Goal: Task Accomplishment & Management: Manage account settings

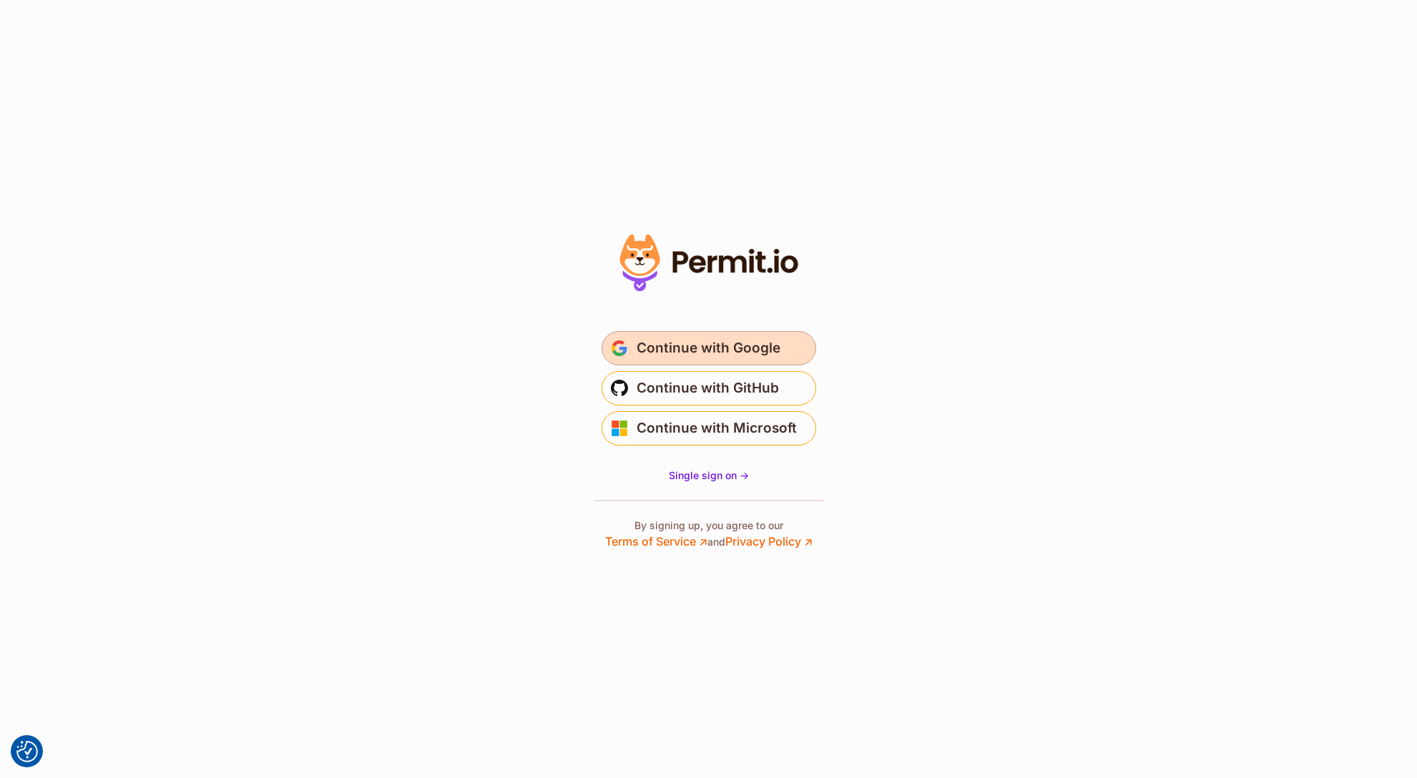
click at [739, 343] on span "Continue with Google" at bounding box center [708, 348] width 144 height 23
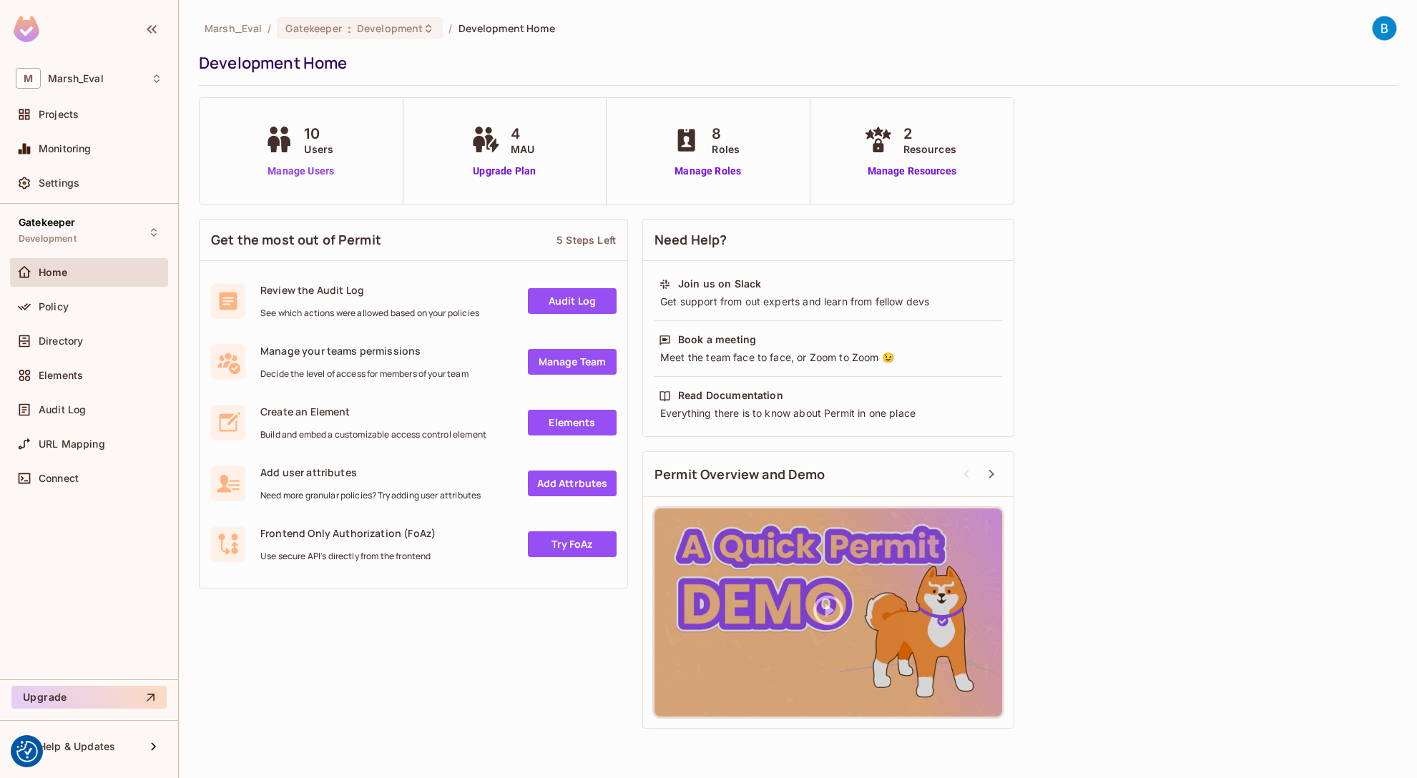
drag, startPoint x: 291, startPoint y: 138, endPoint x: 318, endPoint y: 169, distance: 40.6
click at [291, 138] on icon at bounding box center [279, 140] width 36 height 26
click at [327, 179] on div "10 Users Manage Users" at bounding box center [302, 151] width 204 height 106
click at [320, 172] on link "Manage Users" at bounding box center [300, 171] width 79 height 15
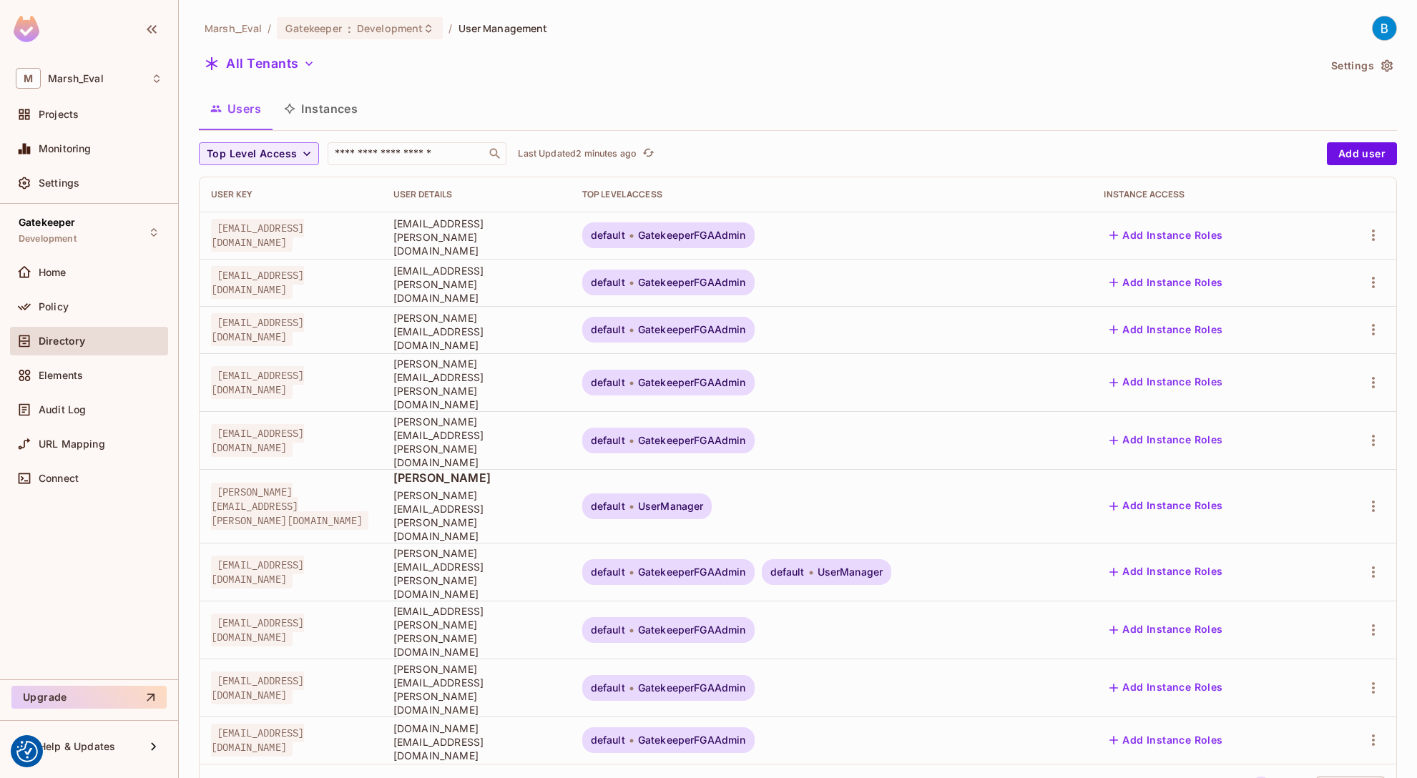
click at [746, 238] on span "GatekeeperFGAAdmin" at bounding box center [692, 235] width 108 height 11
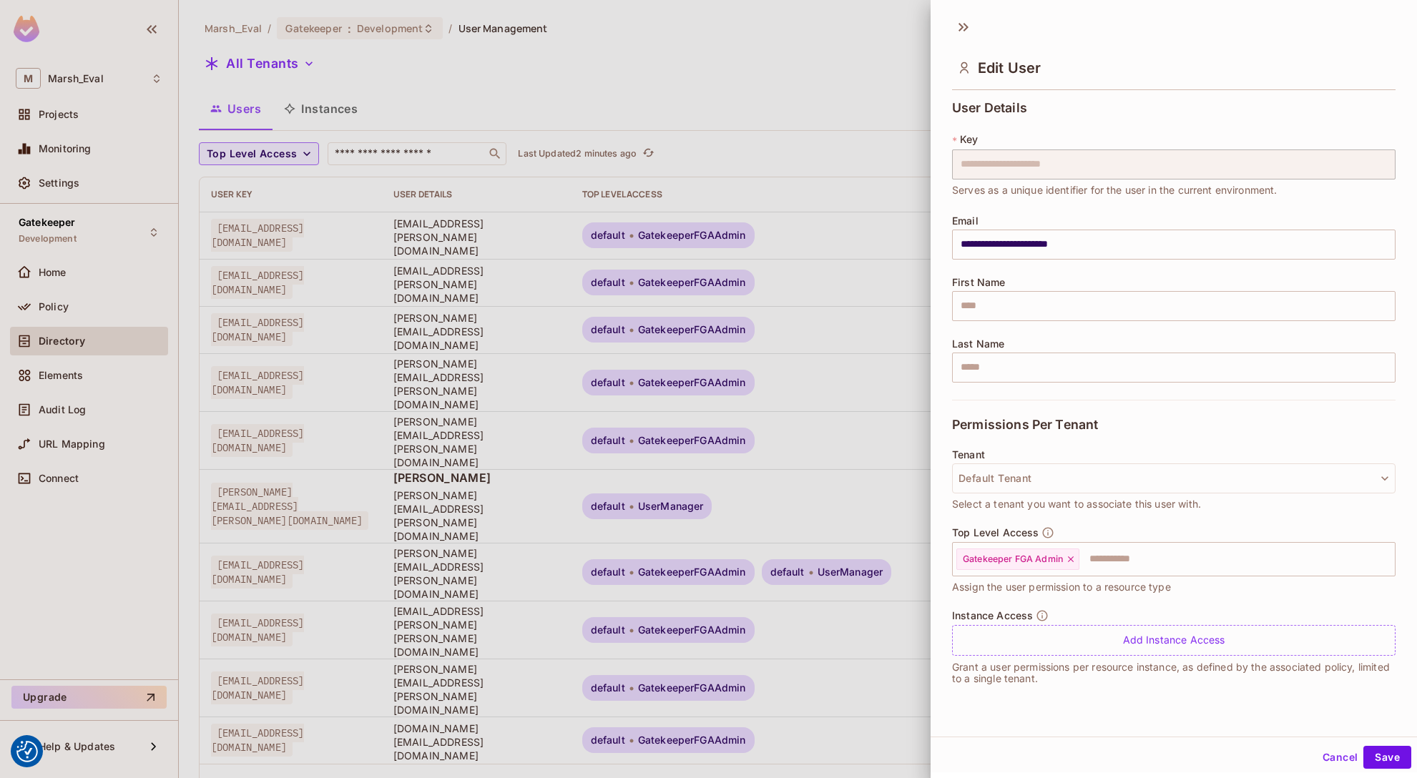
click at [810, 210] on div at bounding box center [708, 389] width 1417 height 778
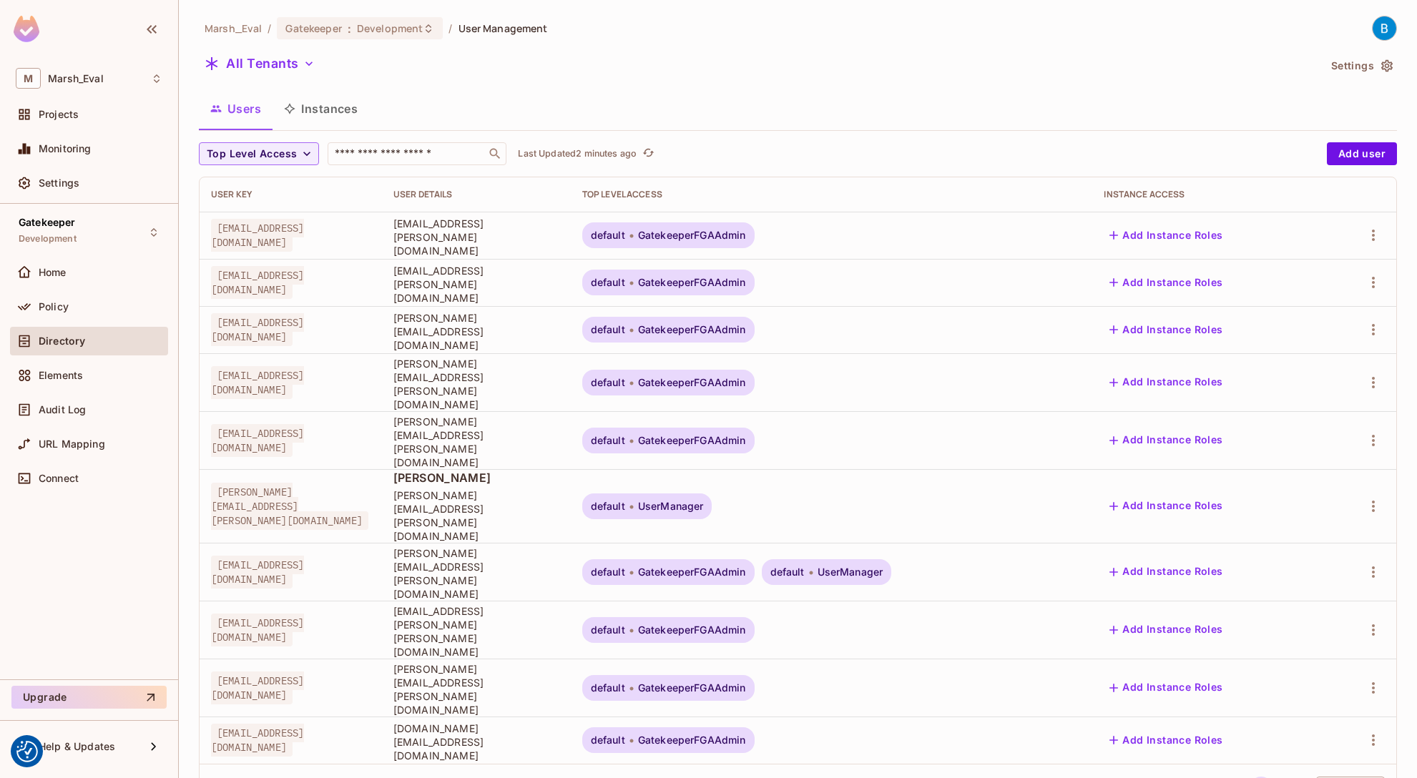
click at [746, 235] on span "GatekeeperFGAAdmin" at bounding box center [692, 235] width 108 height 11
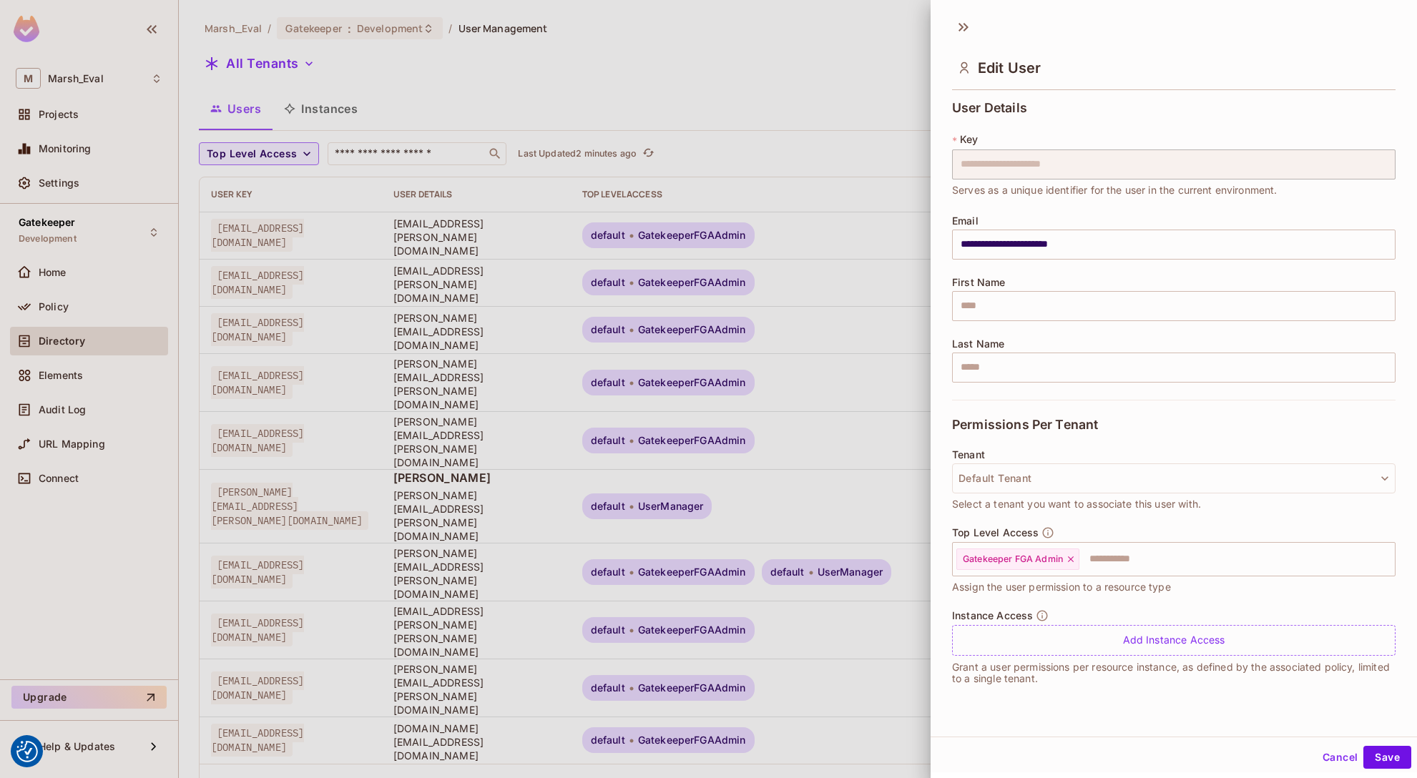
click at [809, 235] on div at bounding box center [708, 389] width 1417 height 778
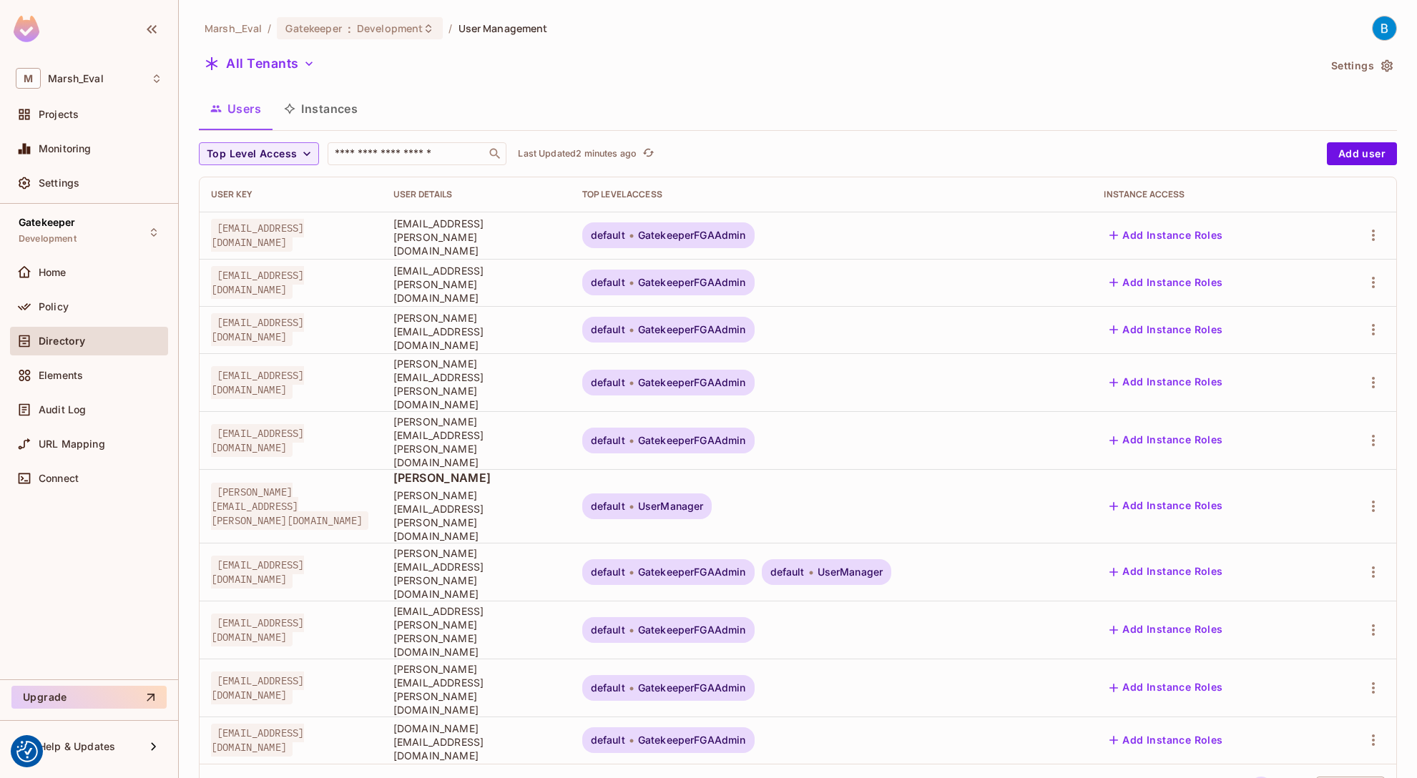
click at [746, 235] on span "GatekeeperFGAAdmin" at bounding box center [692, 235] width 108 height 11
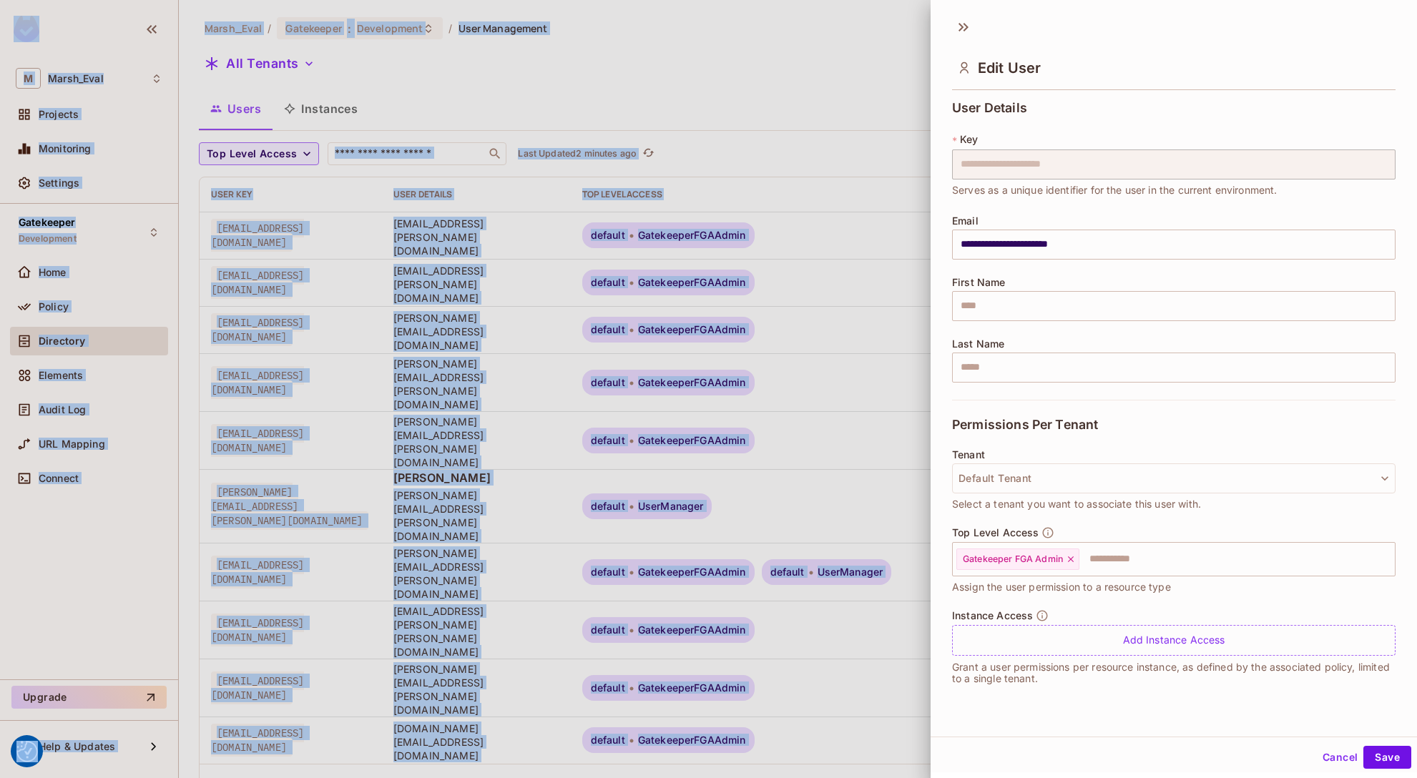
click at [800, 235] on div at bounding box center [708, 389] width 1417 height 778
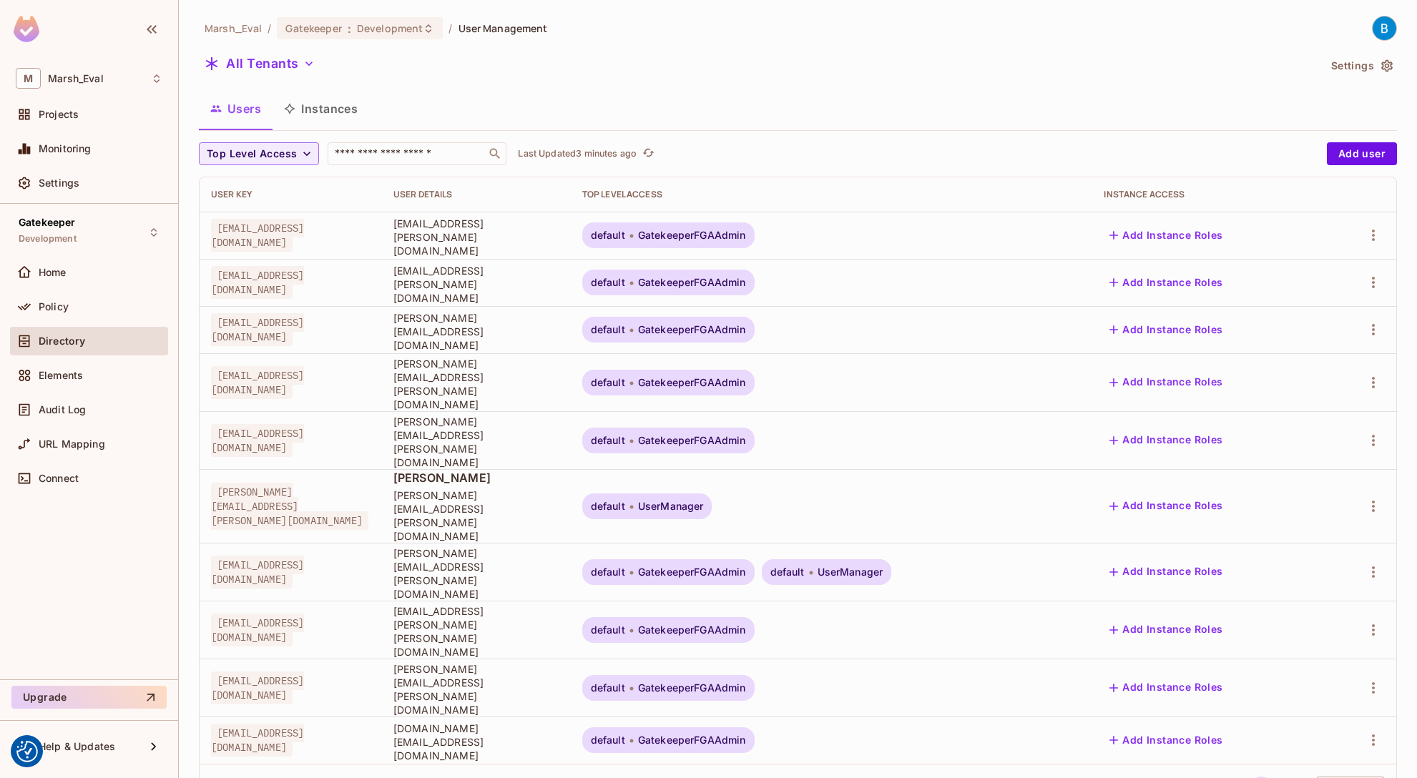
click at [746, 237] on span "GatekeeperFGAAdmin" at bounding box center [692, 235] width 108 height 11
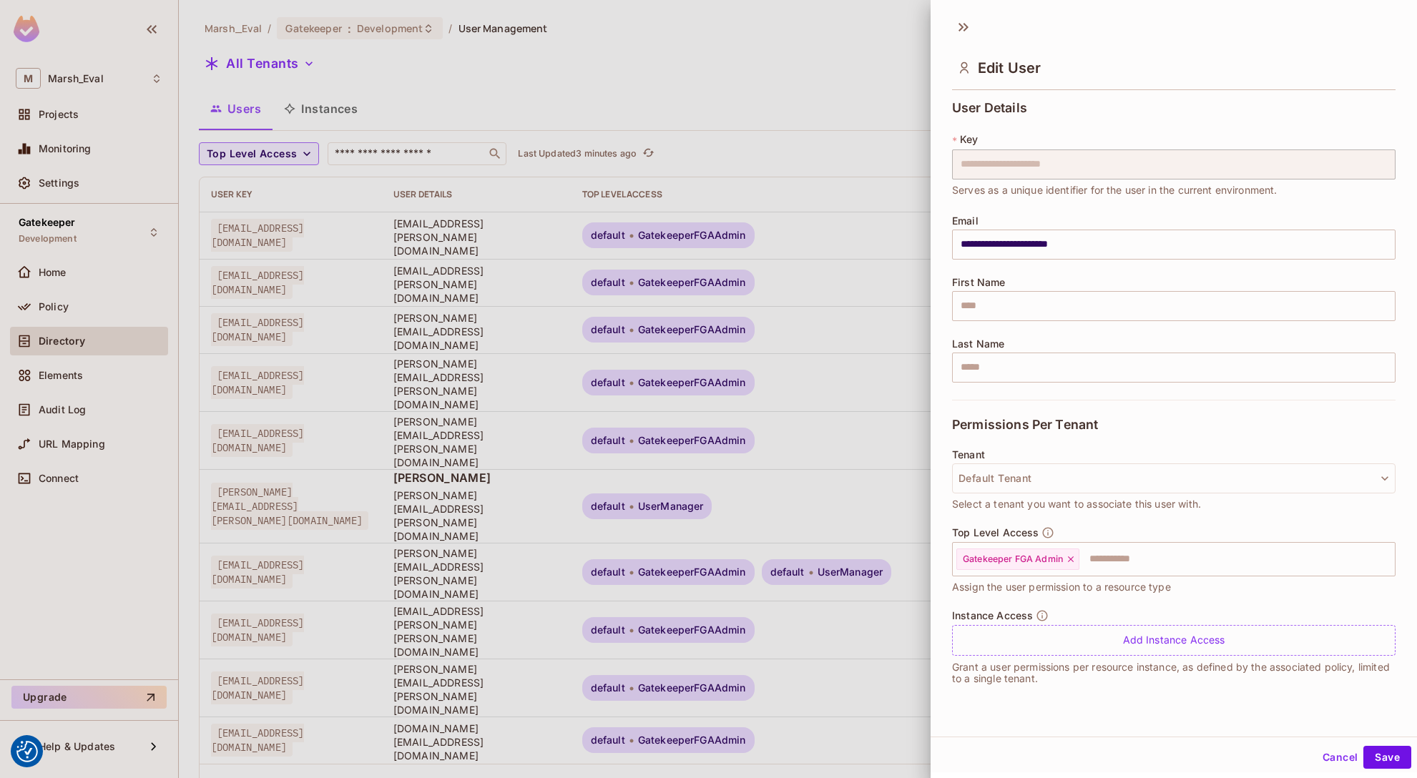
click at [795, 237] on div at bounding box center [708, 389] width 1417 height 778
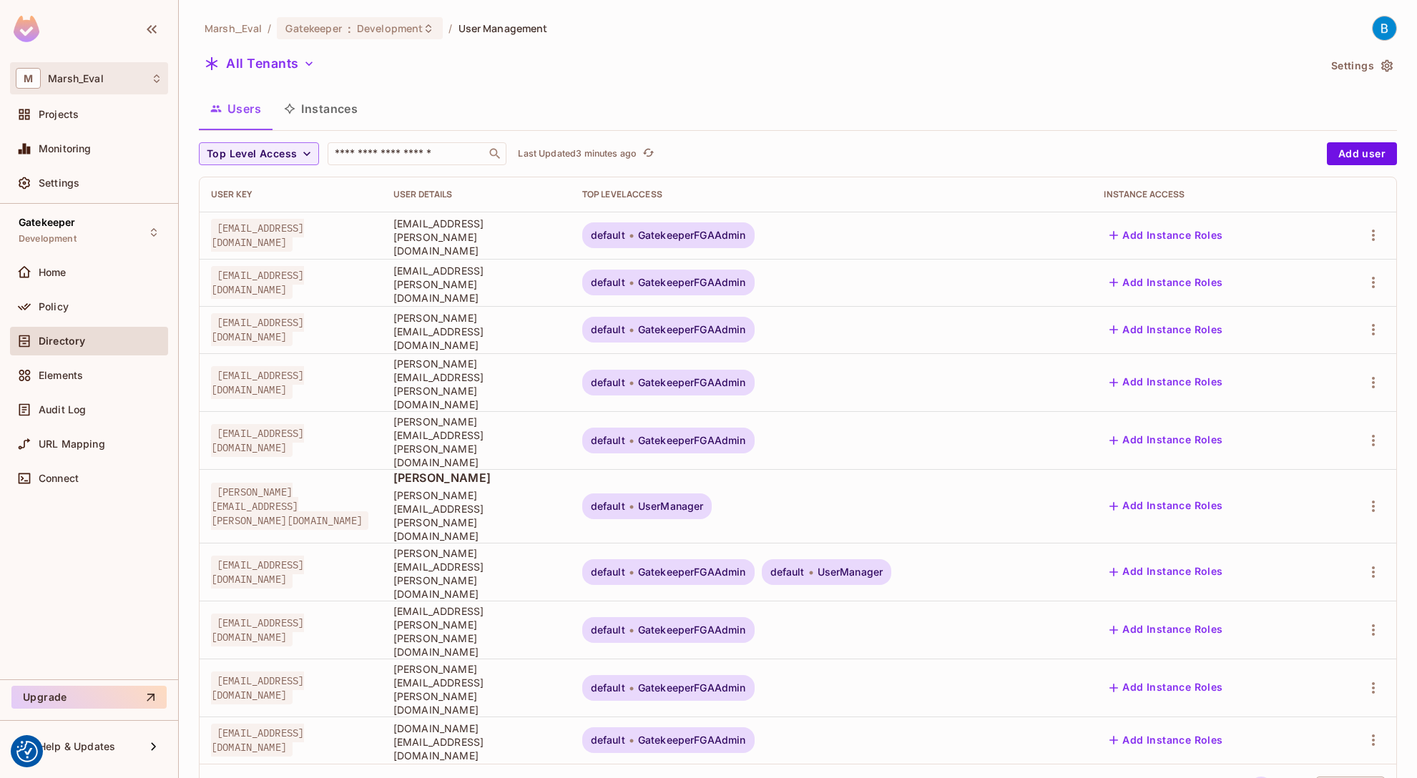
click at [95, 88] on div "M Marsh_Eval" at bounding box center [89, 78] width 147 height 21
click at [77, 120] on span "Marsh_Eval" at bounding box center [81, 121] width 100 height 14
click at [233, 25] on span "Marsh_Eval" at bounding box center [233, 28] width 57 height 14
click at [361, 26] on span "Development" at bounding box center [390, 28] width 66 height 14
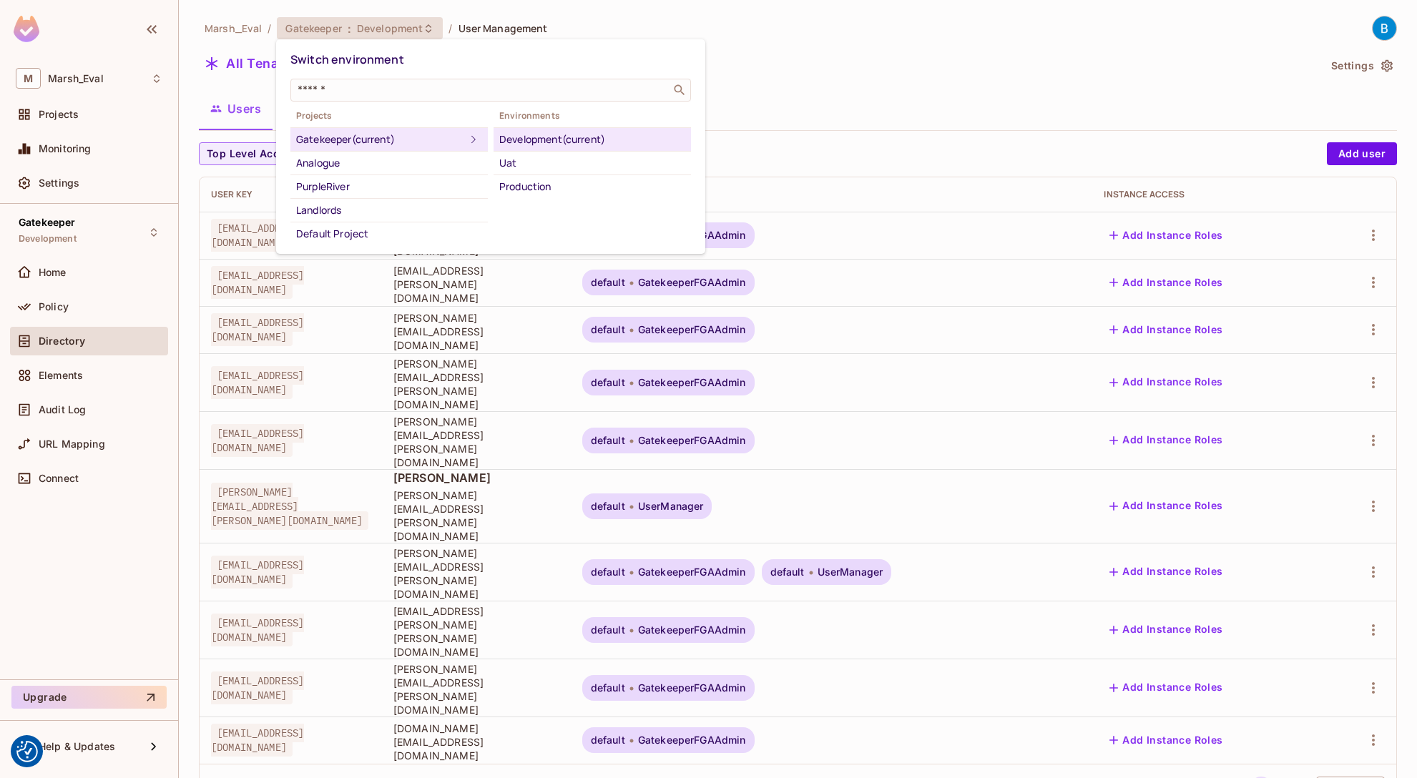
click at [428, 53] on div "Switch environment" at bounding box center [490, 59] width 400 height 26
click at [764, 72] on div at bounding box center [708, 389] width 1417 height 778
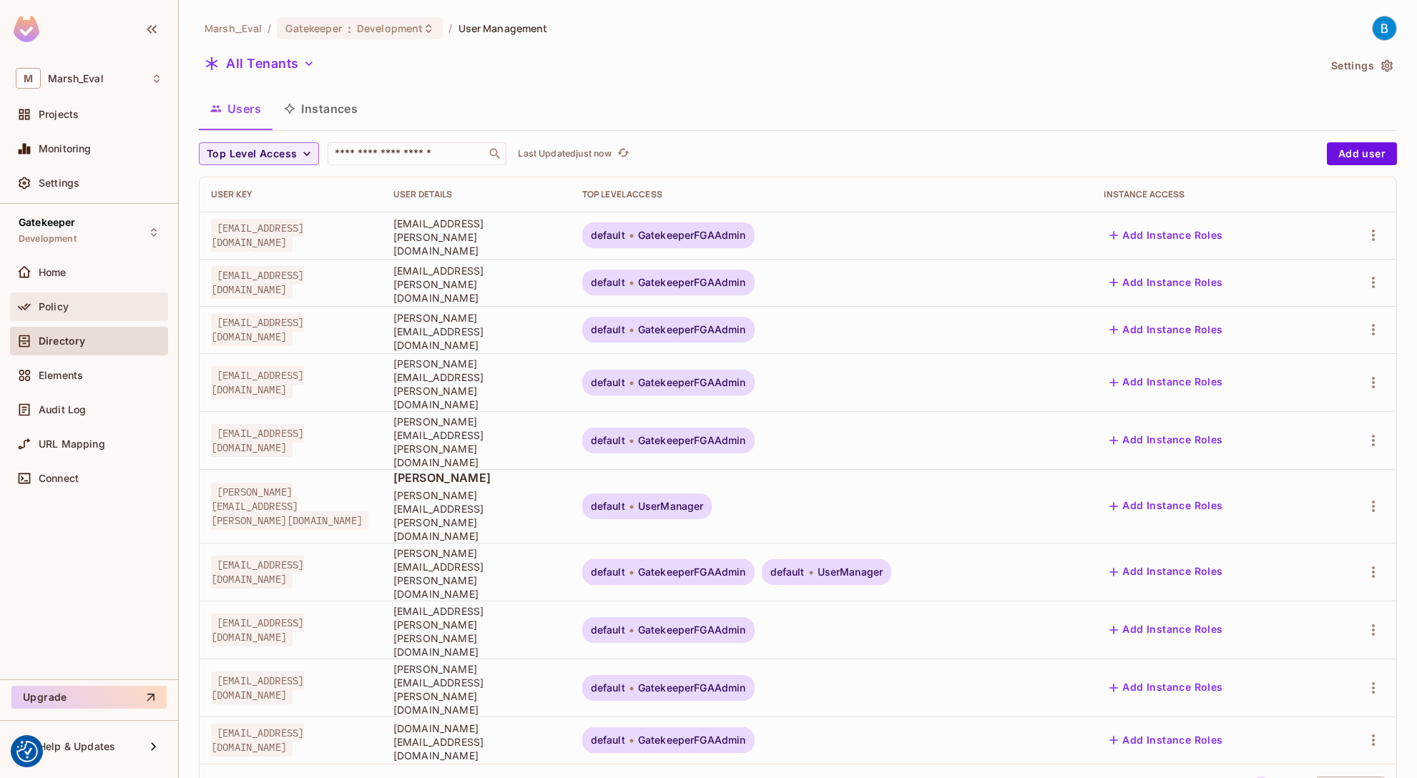
click at [93, 306] on div "Policy" at bounding box center [101, 306] width 124 height 11
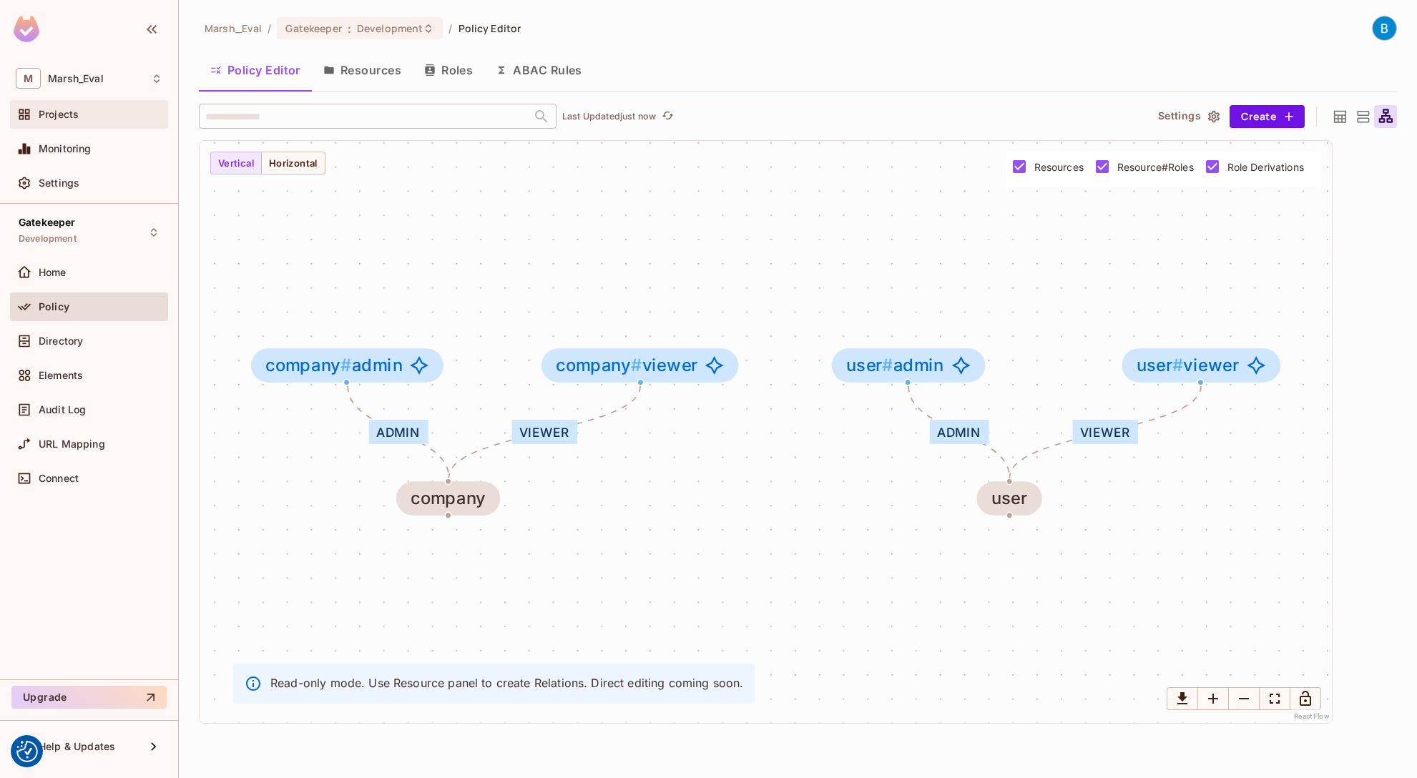
click at [96, 109] on div "Projects" at bounding box center [101, 114] width 124 height 11
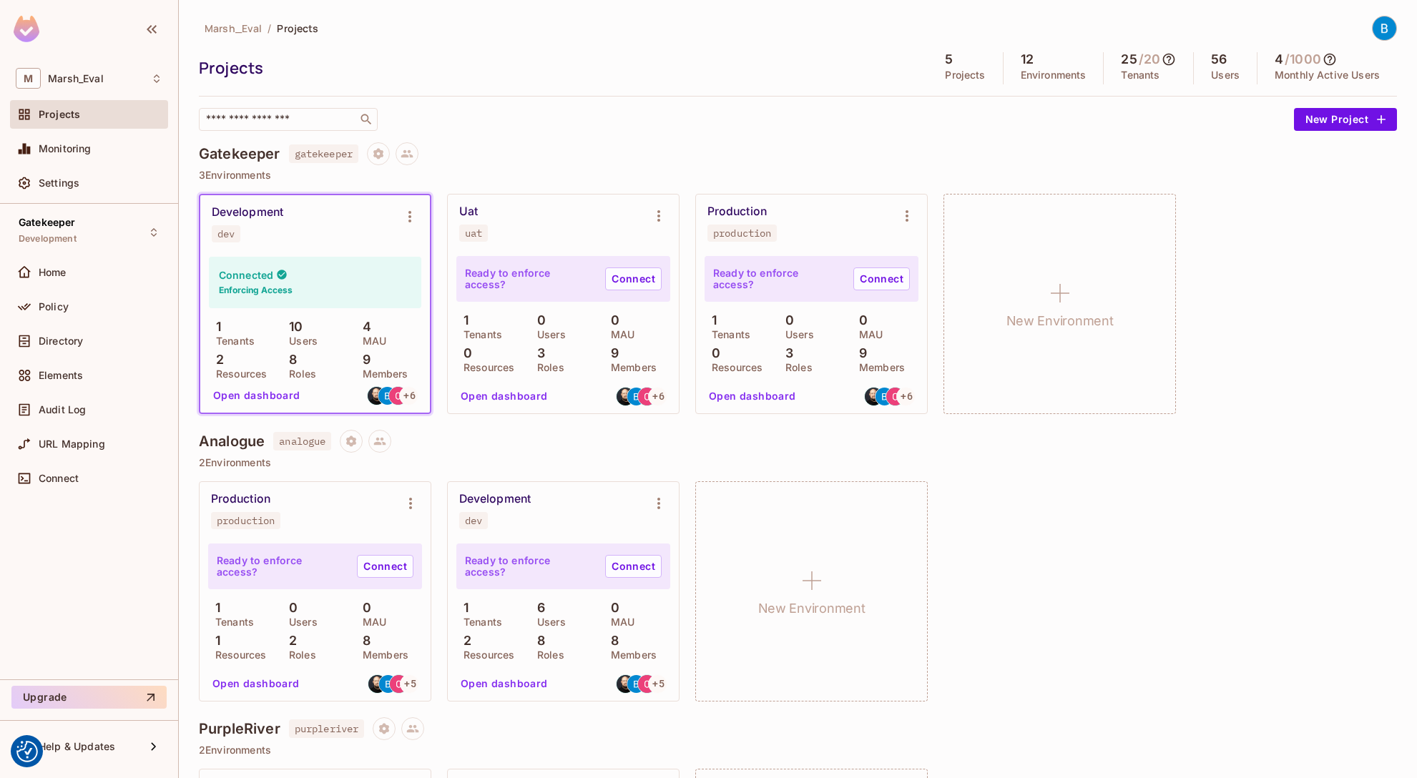
click at [1381, 22] on img at bounding box center [1384, 28] width 24 height 24
drag, startPoint x: 791, startPoint y: 50, endPoint x: 493, endPoint y: 119, distance: 305.5
click at [789, 50] on div at bounding box center [708, 389] width 1417 height 778
click at [74, 79] on span "Marsh_Eval" at bounding box center [76, 78] width 56 height 11
click at [59, 187] on div at bounding box center [708, 389] width 1417 height 778
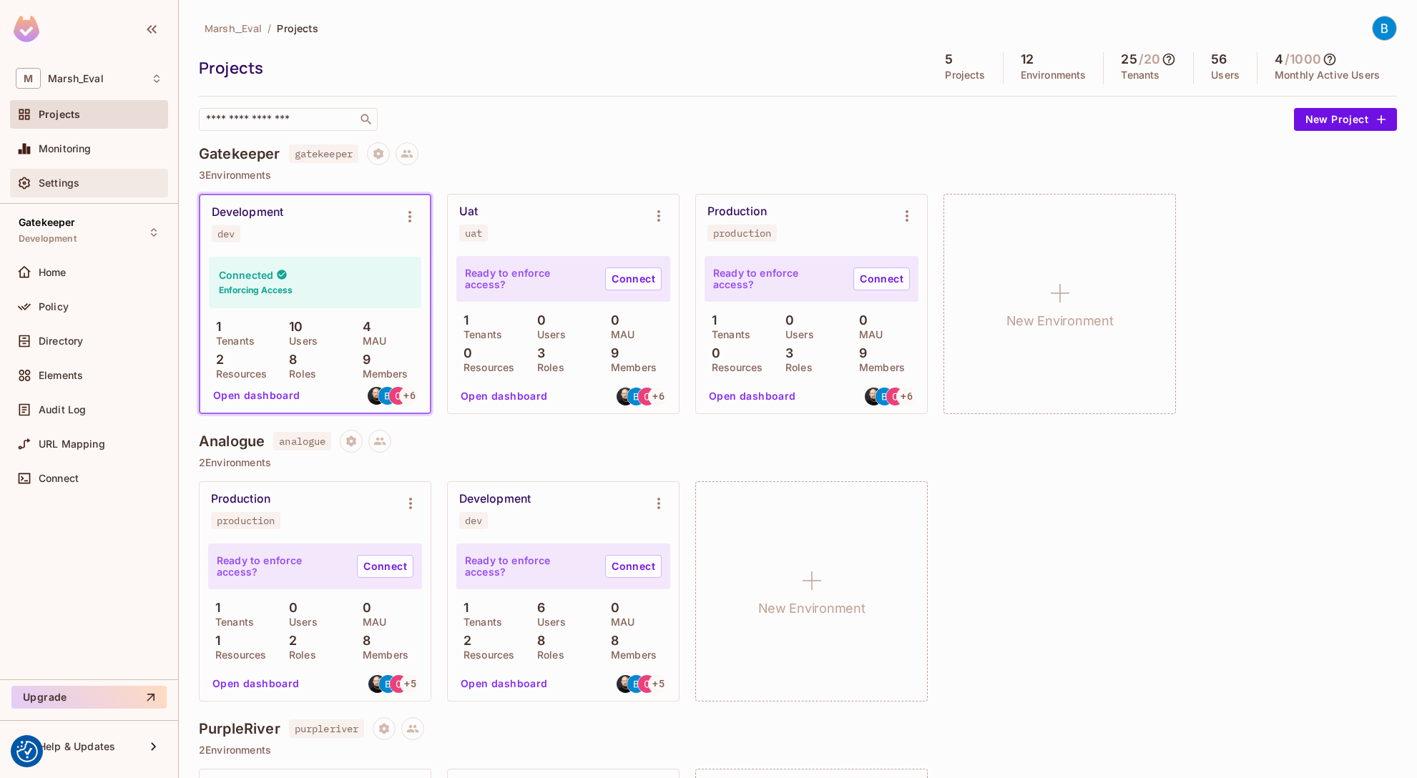
click at [57, 181] on span "Settings" at bounding box center [59, 182] width 41 height 11
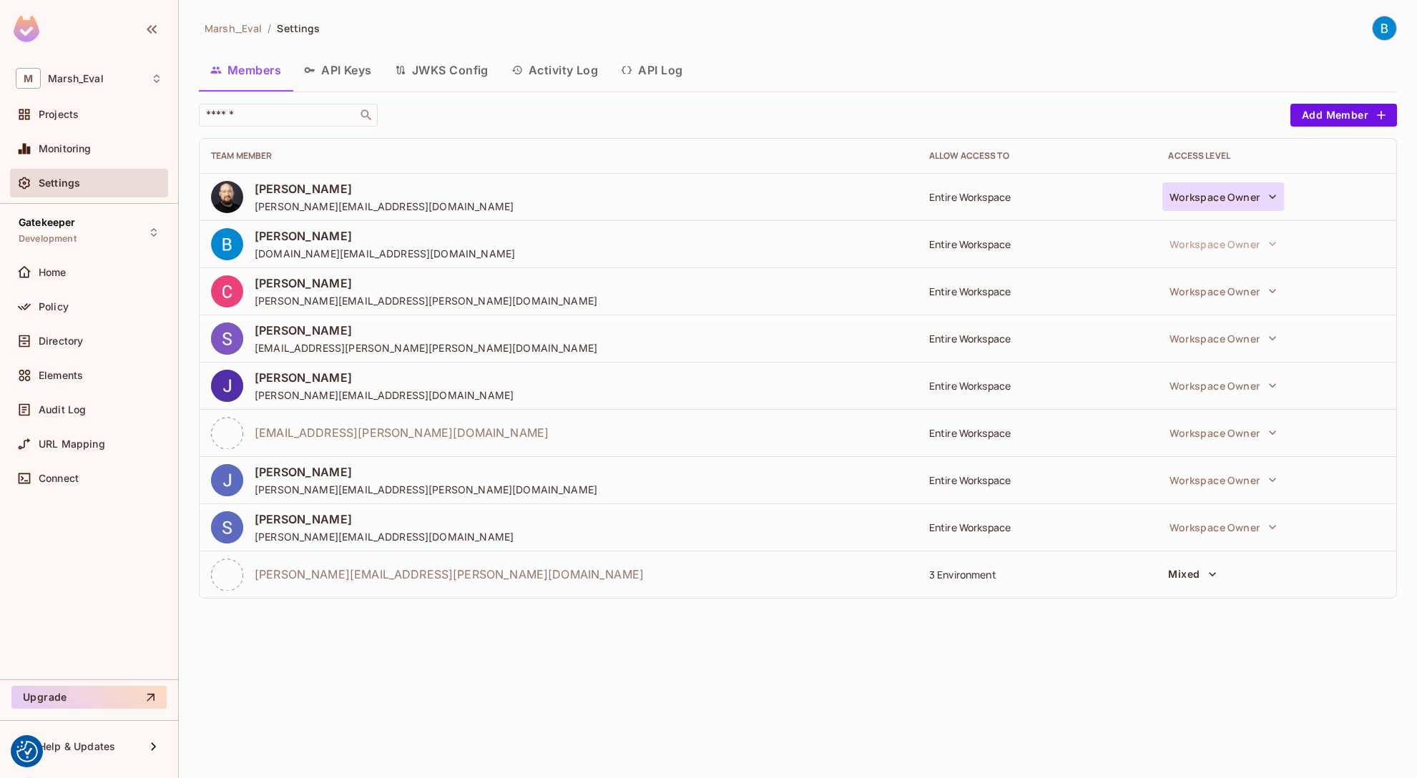
click at [1276, 200] on icon "button" at bounding box center [1272, 197] width 14 height 14
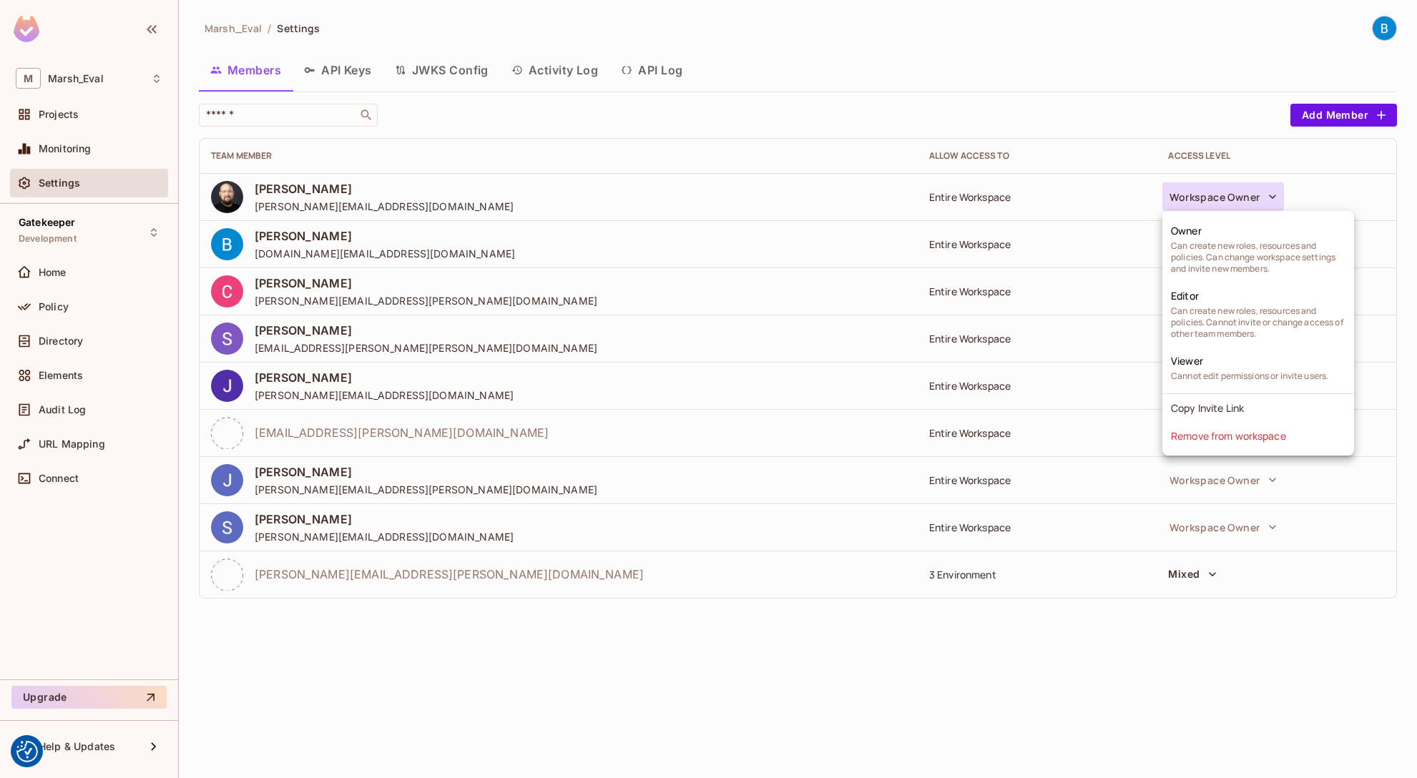
click at [1201, 107] on div at bounding box center [708, 389] width 1417 height 778
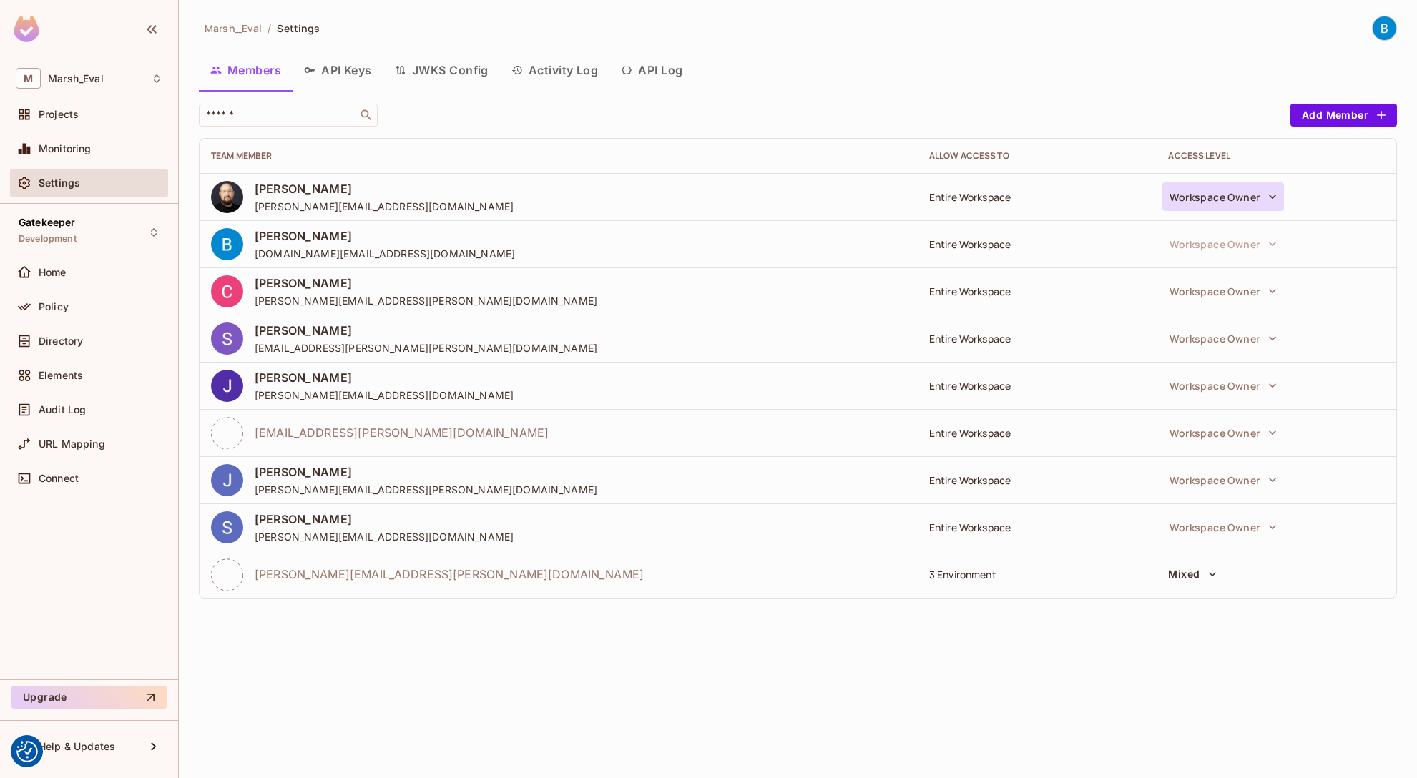
click at [1268, 200] on icon "button" at bounding box center [1272, 197] width 14 height 14
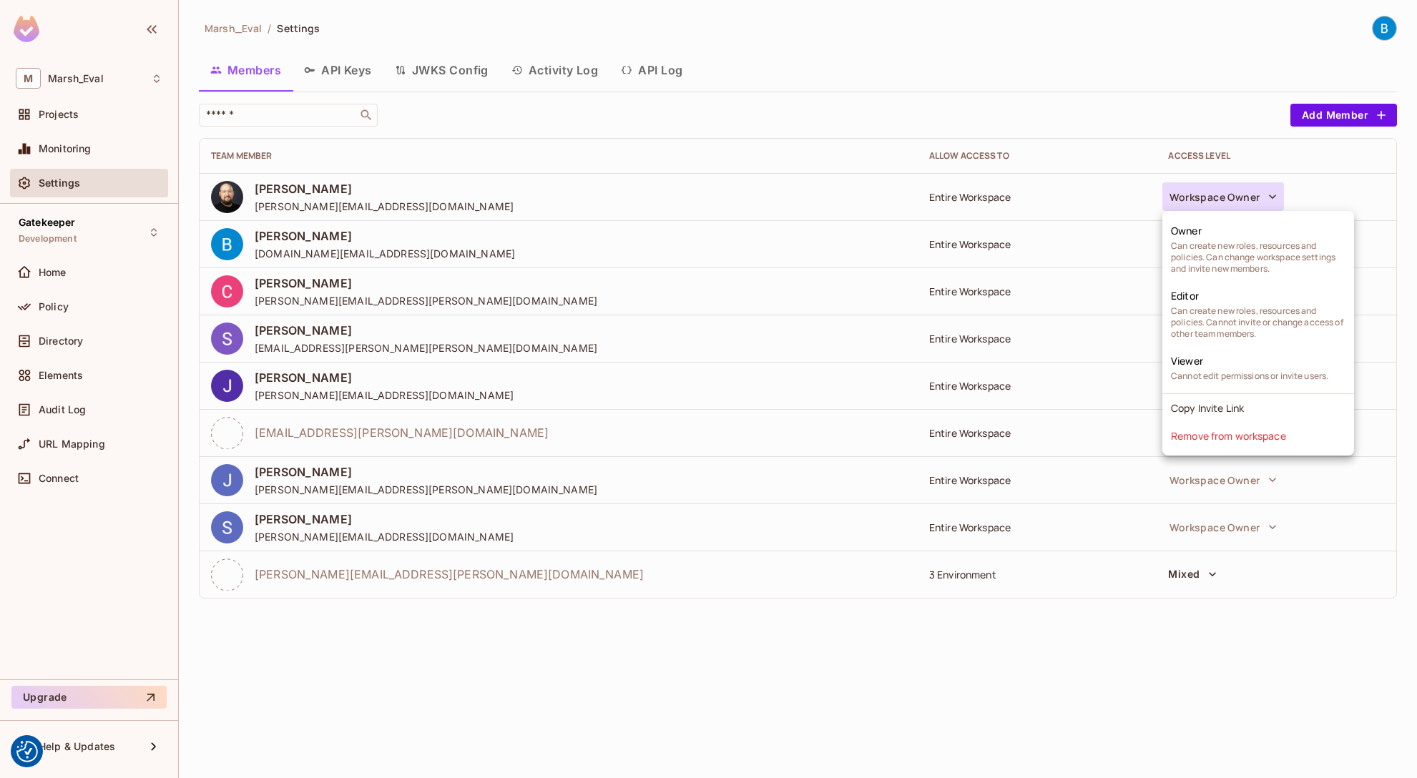
click at [1198, 112] on div at bounding box center [708, 389] width 1417 height 778
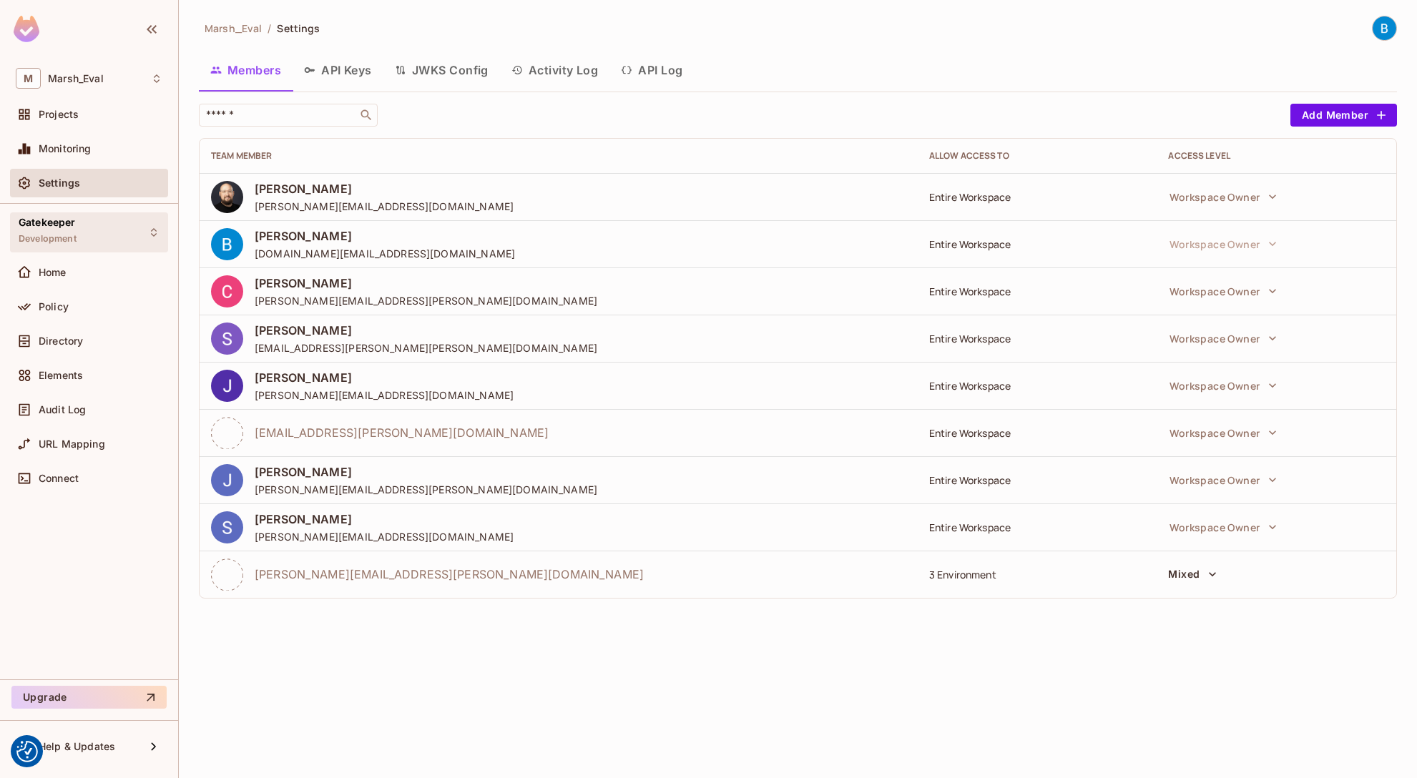
click at [72, 229] on div "Gatekeeper Development" at bounding box center [48, 232] width 58 height 31
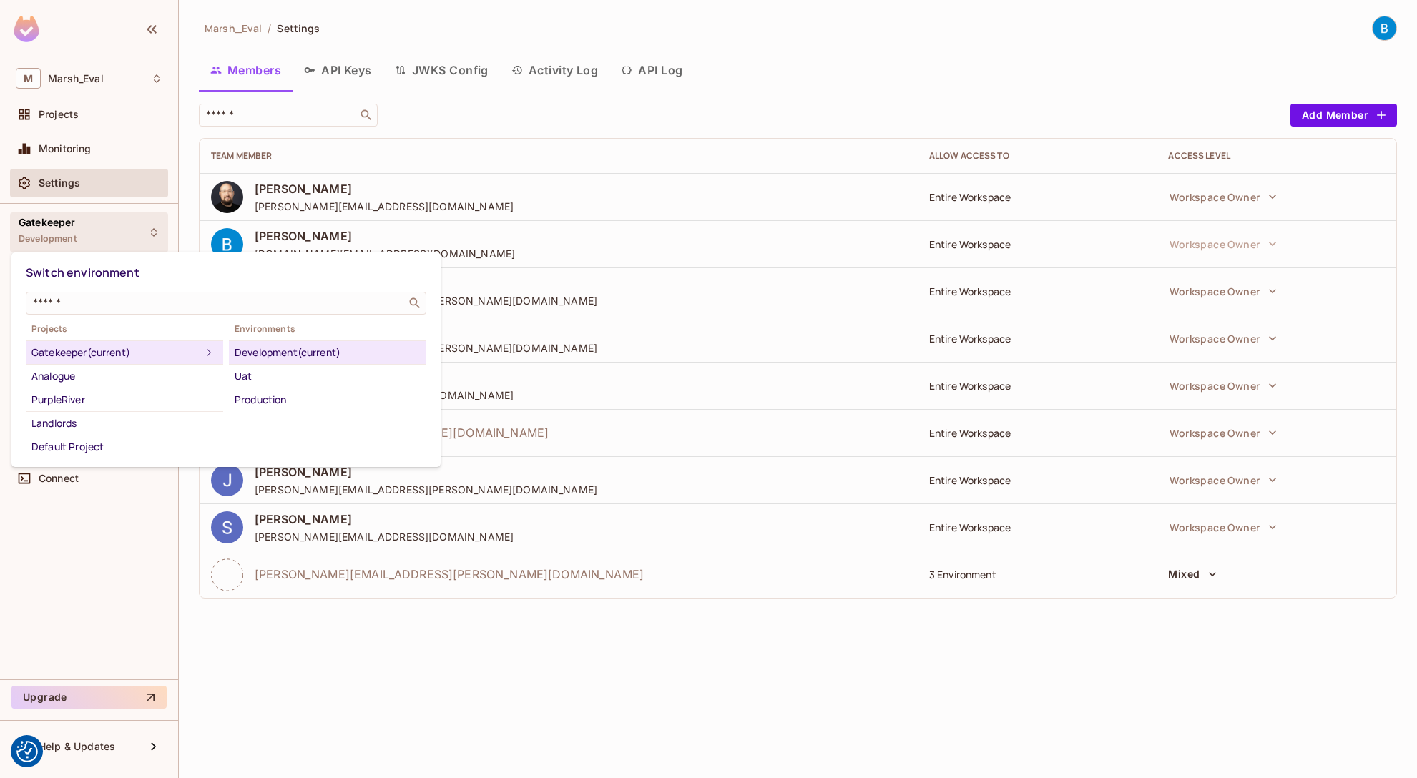
click at [259, 353] on div "Development (current)" at bounding box center [328, 352] width 186 height 17
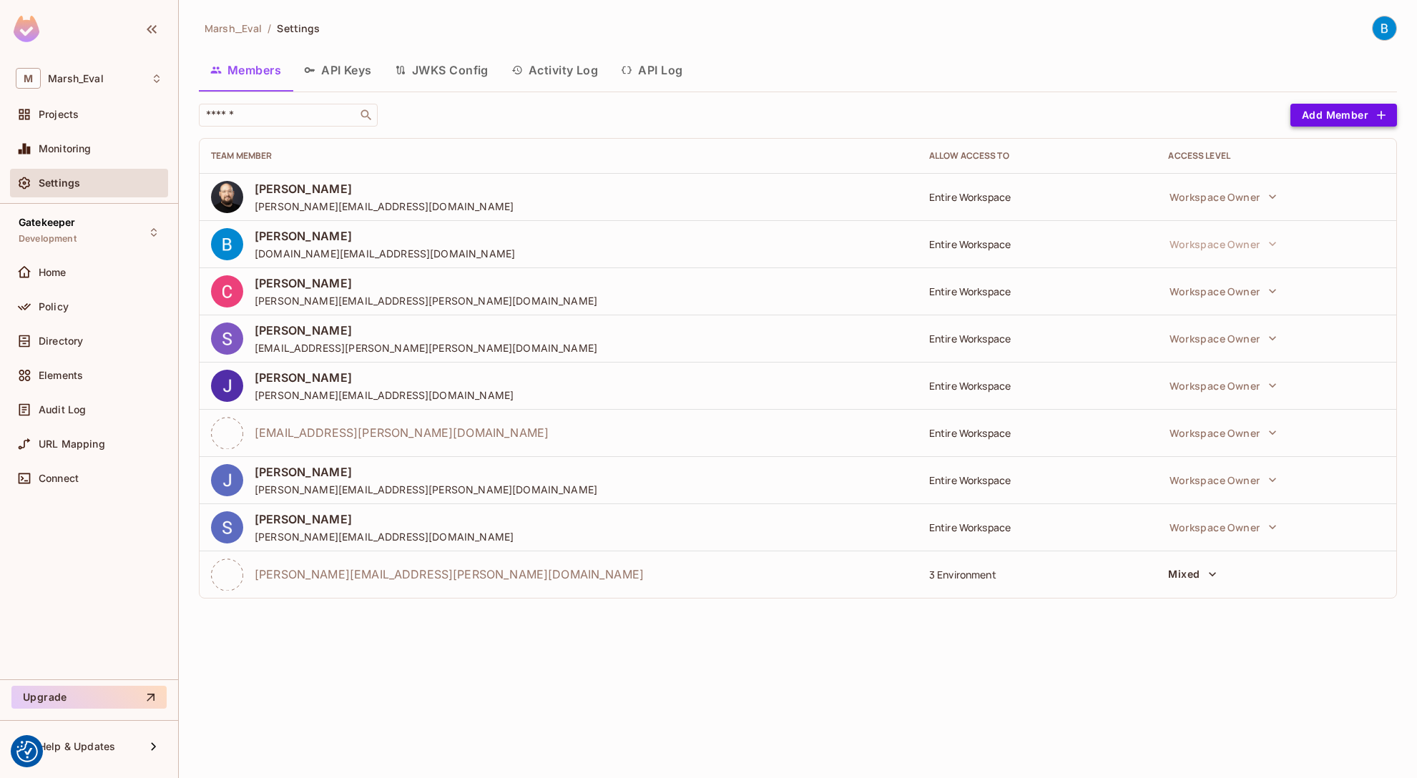
click at [1359, 117] on button "Add Member" at bounding box center [1343, 115] width 107 height 23
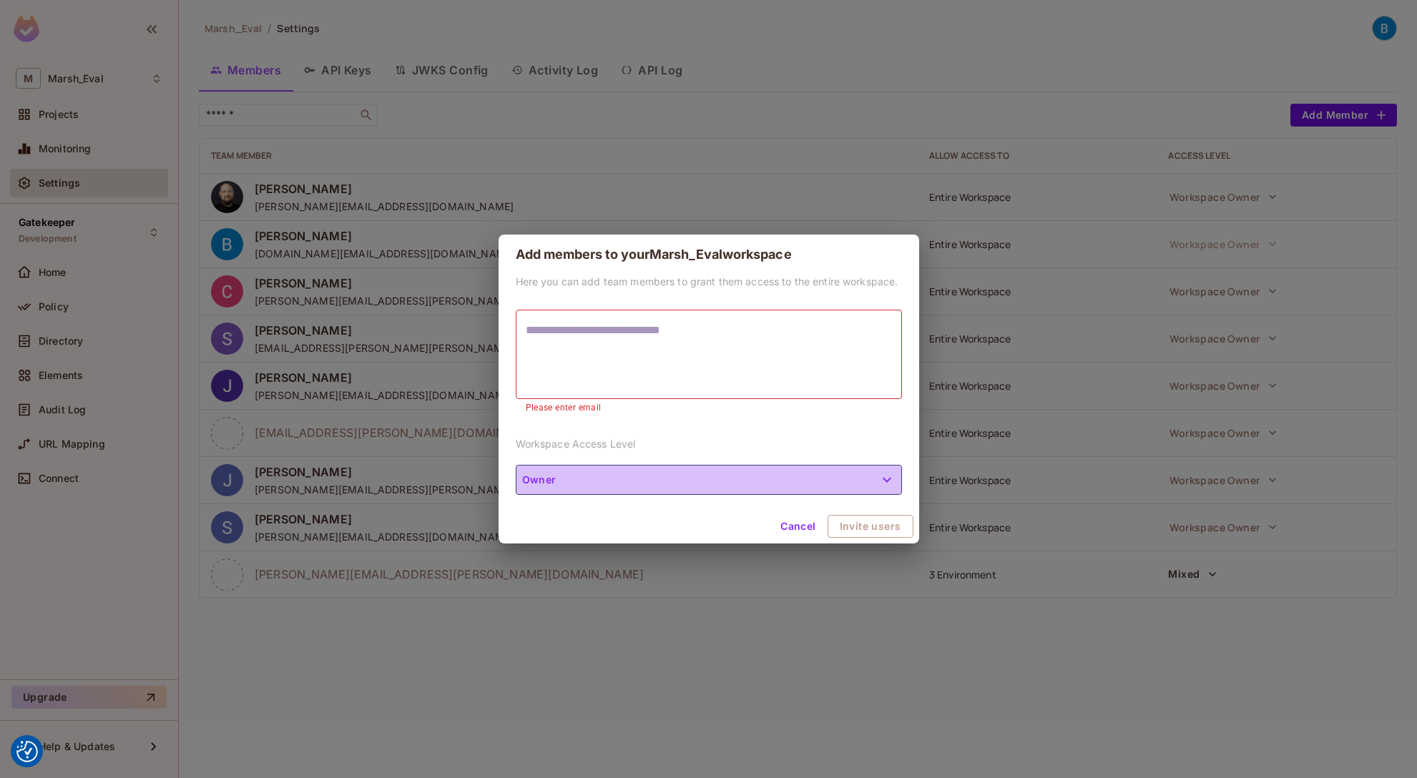
click at [857, 470] on button "Owner" at bounding box center [709, 480] width 386 height 30
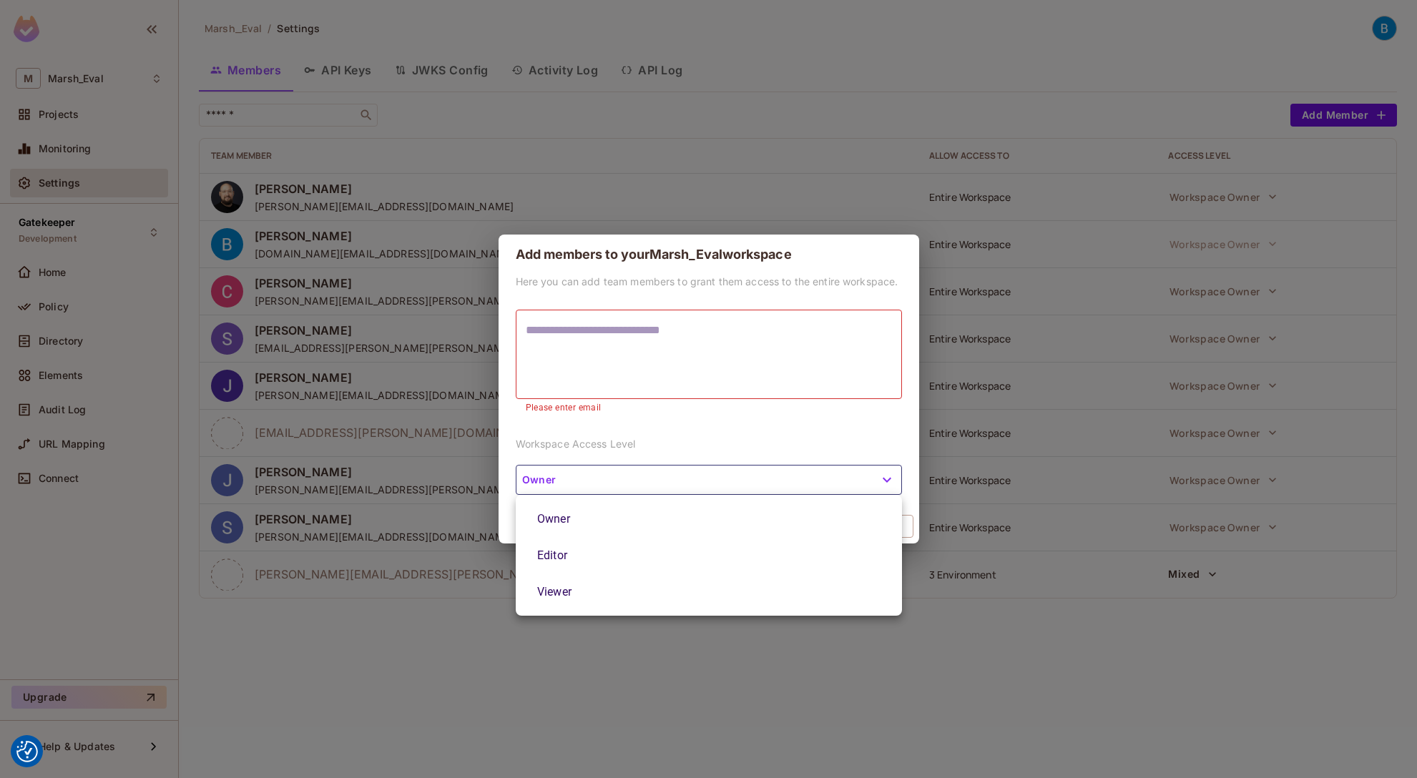
click at [812, 424] on div at bounding box center [708, 389] width 1417 height 778
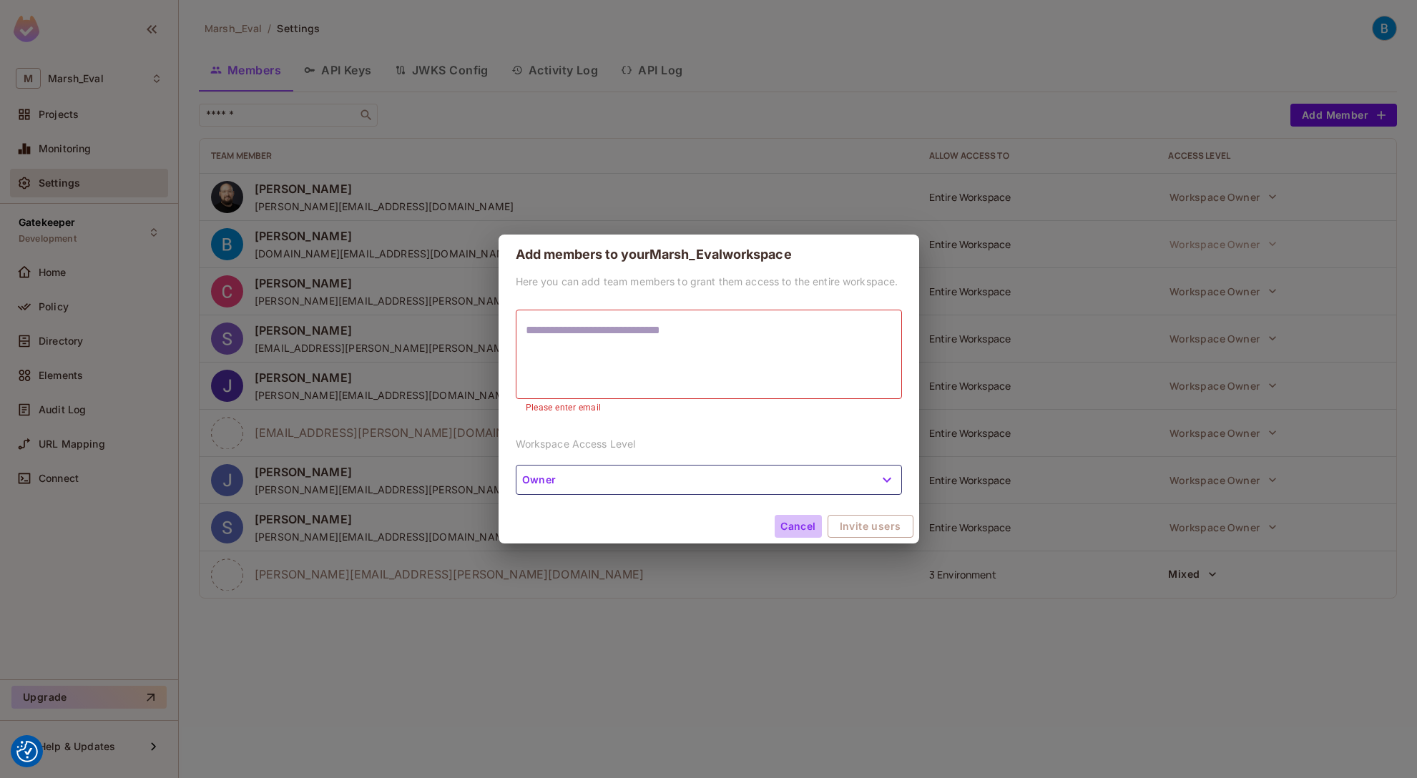
click at [801, 528] on button "Cancel" at bounding box center [797, 526] width 46 height 23
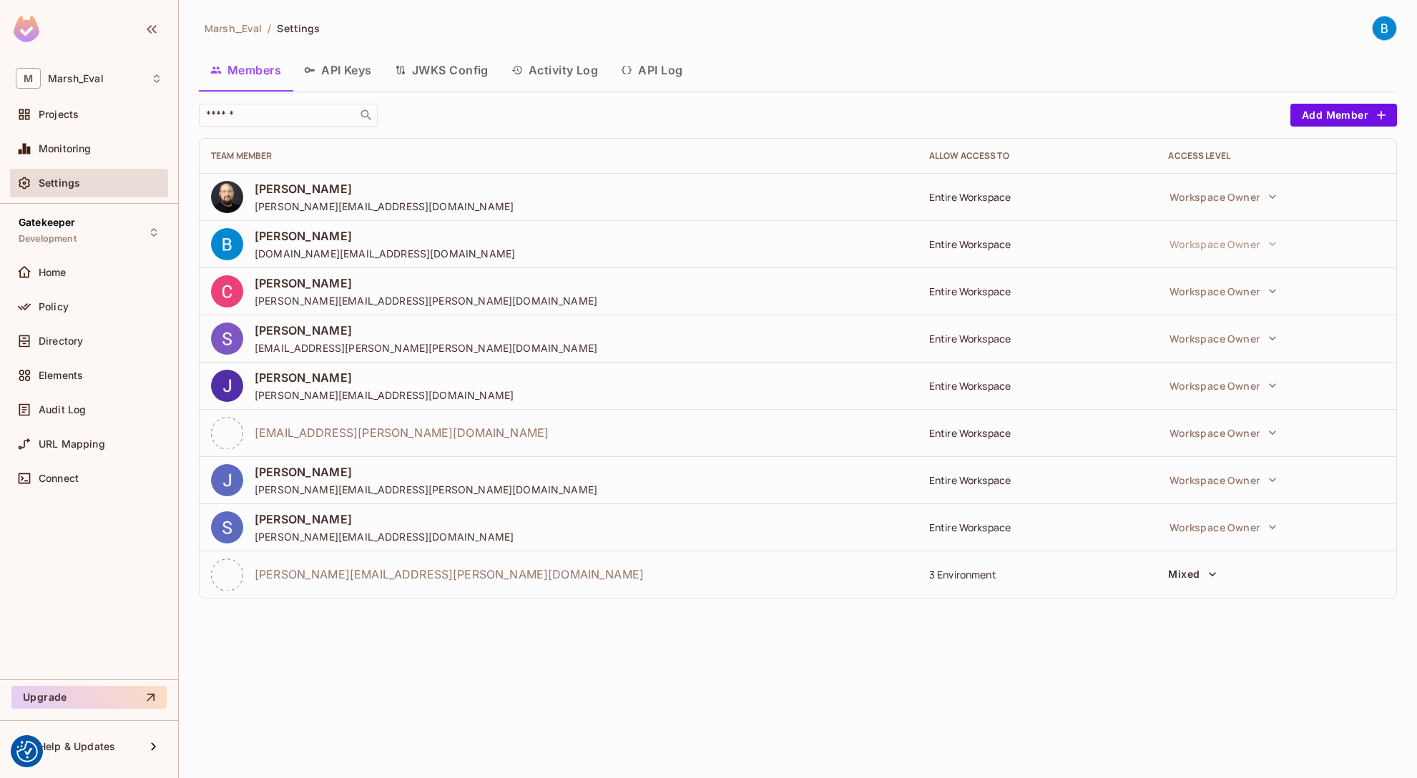
click at [51, 37] on div at bounding box center [89, 31] width 178 height 62
click at [19, 28] on img at bounding box center [27, 29] width 26 height 26
